Goal: Check status: Check status

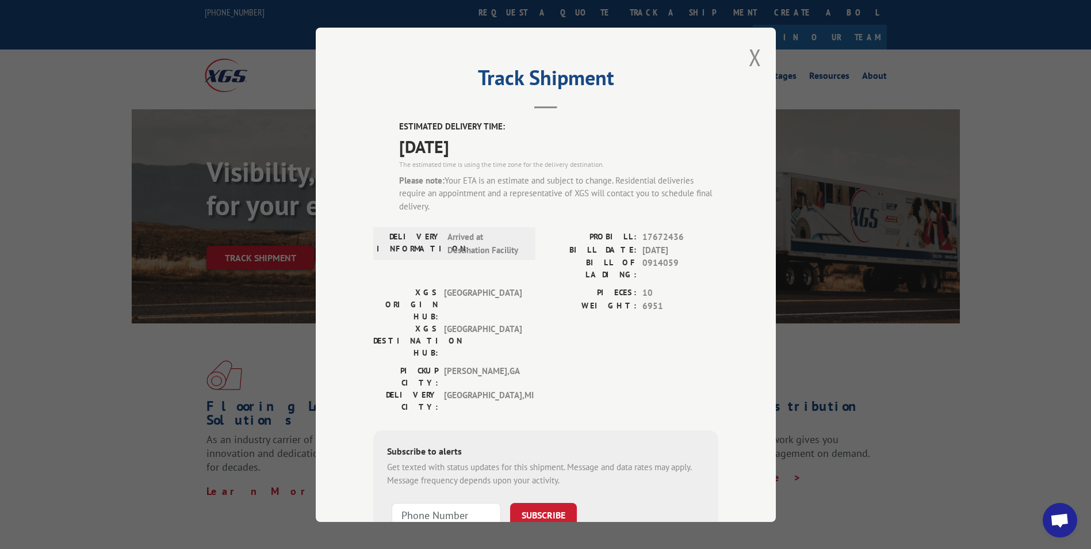
click at [661, 263] on span "0914059" at bounding box center [680, 268] width 76 height 24
copy span "0914059"
click at [753, 62] on button "Close modal" at bounding box center [755, 57] width 13 height 30
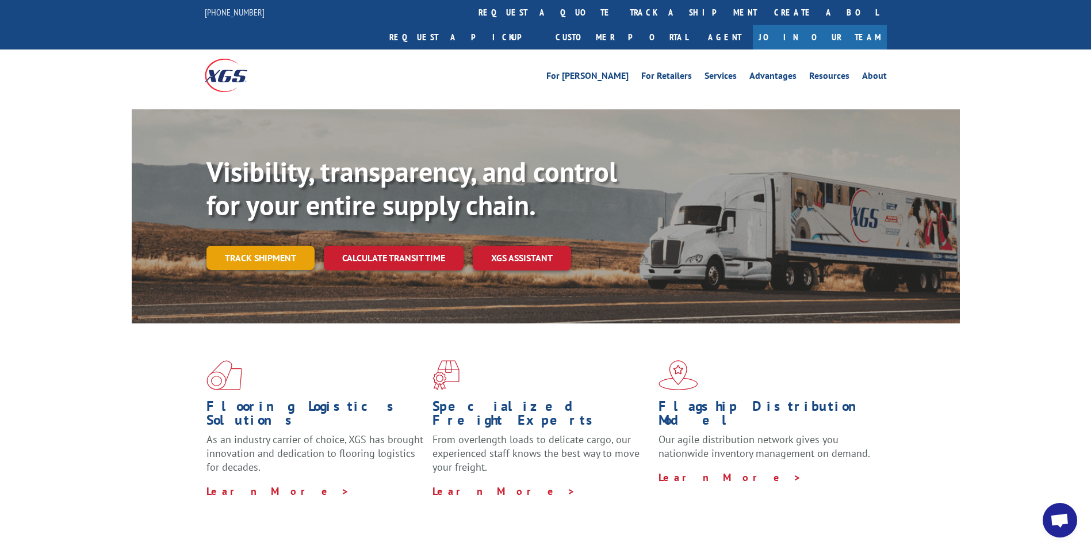
click at [259, 246] on link "Track shipment" at bounding box center [260, 258] width 108 height 24
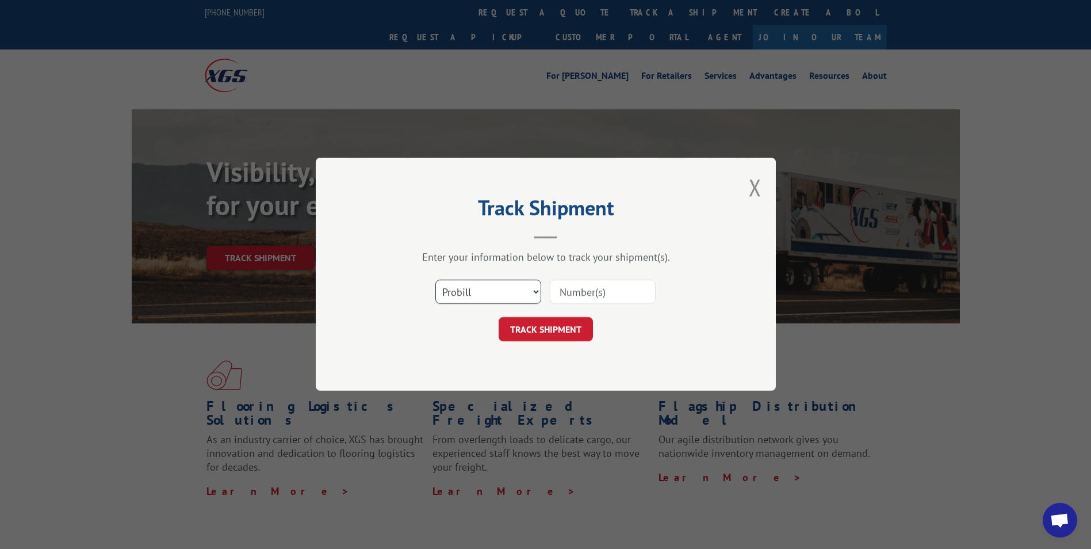
click at [499, 289] on select "Select category... Probill BOL PO" at bounding box center [488, 292] width 106 height 24
select select "bol"
click at [435, 280] on select "Select category... Probill BOL PO" at bounding box center [488, 292] width 106 height 24
click at [563, 294] on input at bounding box center [603, 292] width 106 height 24
paste input "0914059"
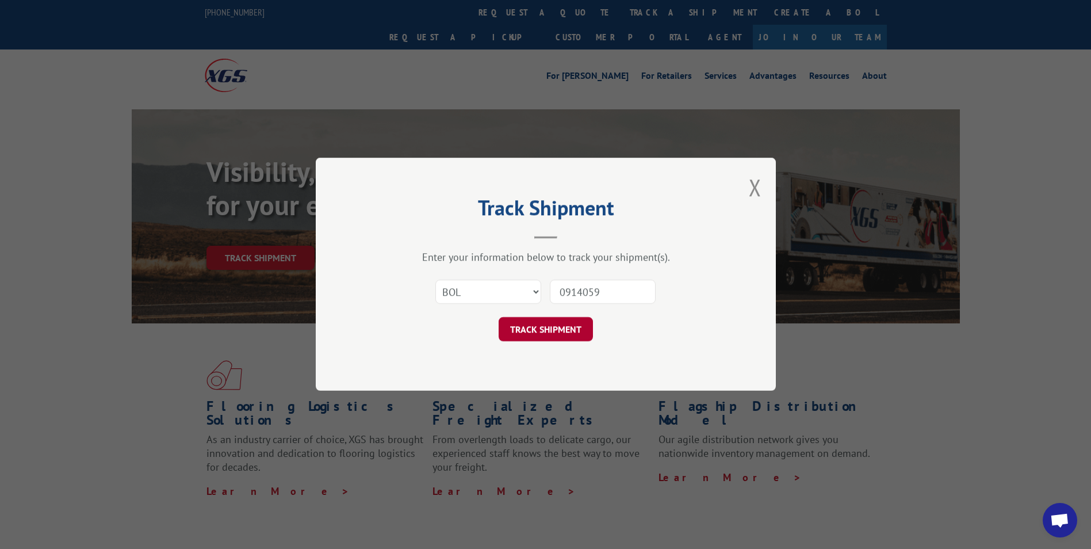
type input "0914059"
click at [534, 319] on button "TRACK SHIPMENT" at bounding box center [546, 329] width 94 height 24
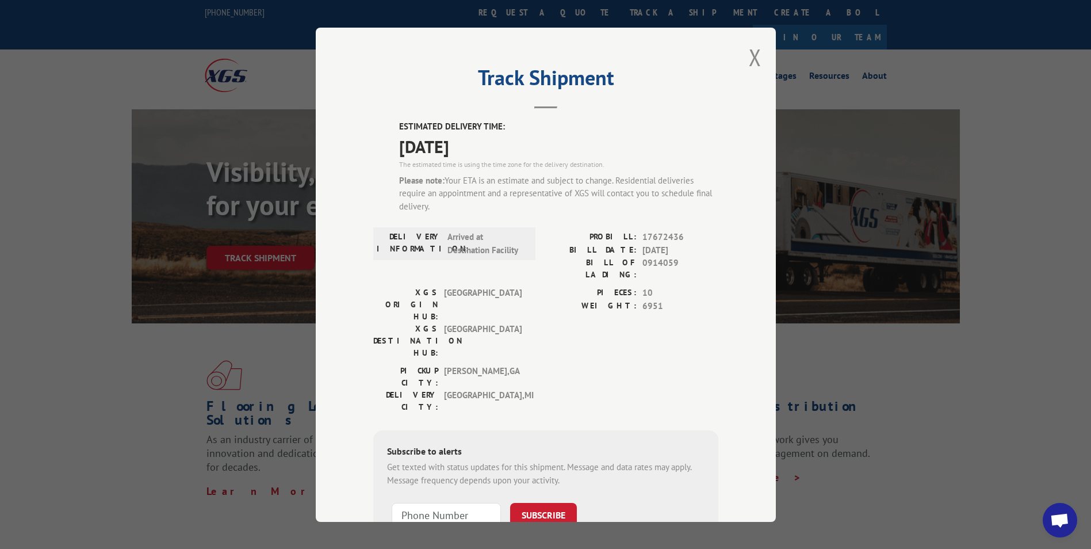
click at [651, 258] on span "0914059" at bounding box center [680, 268] width 76 height 24
copy span "0914059"
click at [752, 65] on button "Close modal" at bounding box center [755, 57] width 13 height 30
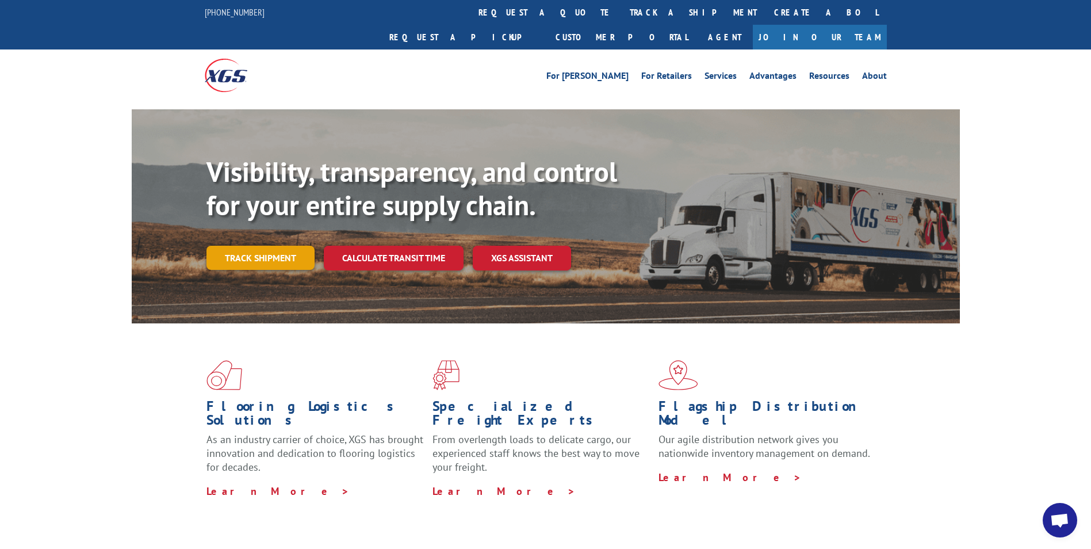
click at [251, 246] on link "Track shipment" at bounding box center [260, 258] width 108 height 24
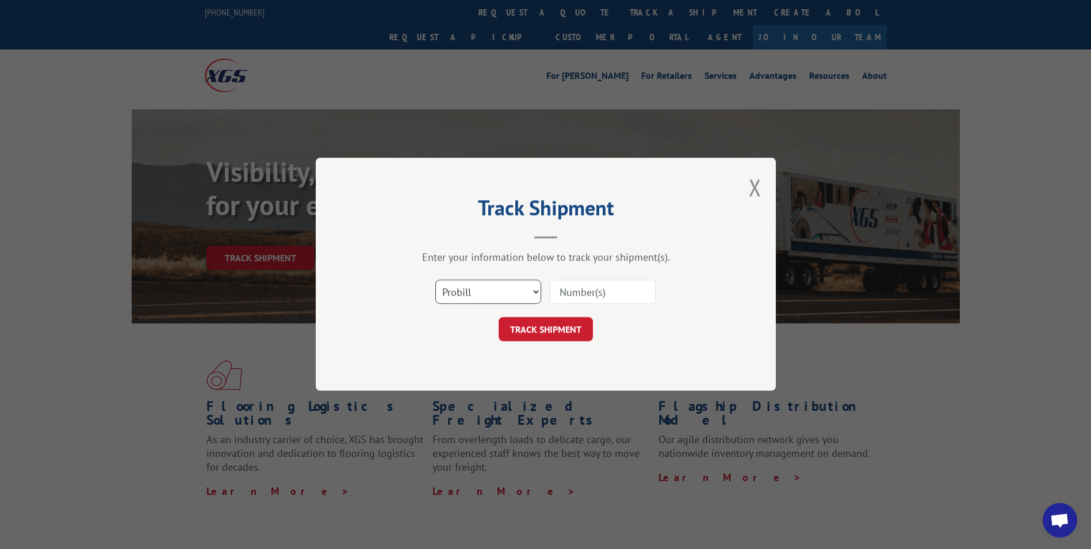
click at [489, 292] on select "Select category... Probill BOL PO" at bounding box center [488, 292] width 106 height 24
select select "bol"
click at [435, 280] on select "Select category... Probill BOL PO" at bounding box center [488, 292] width 106 height 24
click at [580, 285] on input at bounding box center [603, 292] width 106 height 24
paste input "0914059"
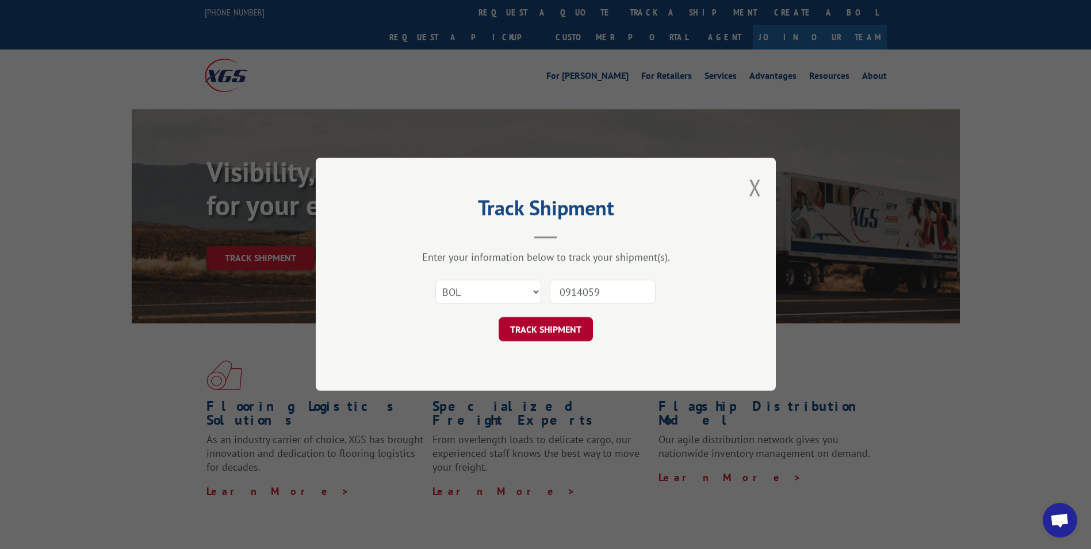
type input "0914059"
click at [554, 325] on button "TRACK SHIPMENT" at bounding box center [546, 329] width 94 height 24
